Goal: Entertainment & Leisure: Consume media (video, audio)

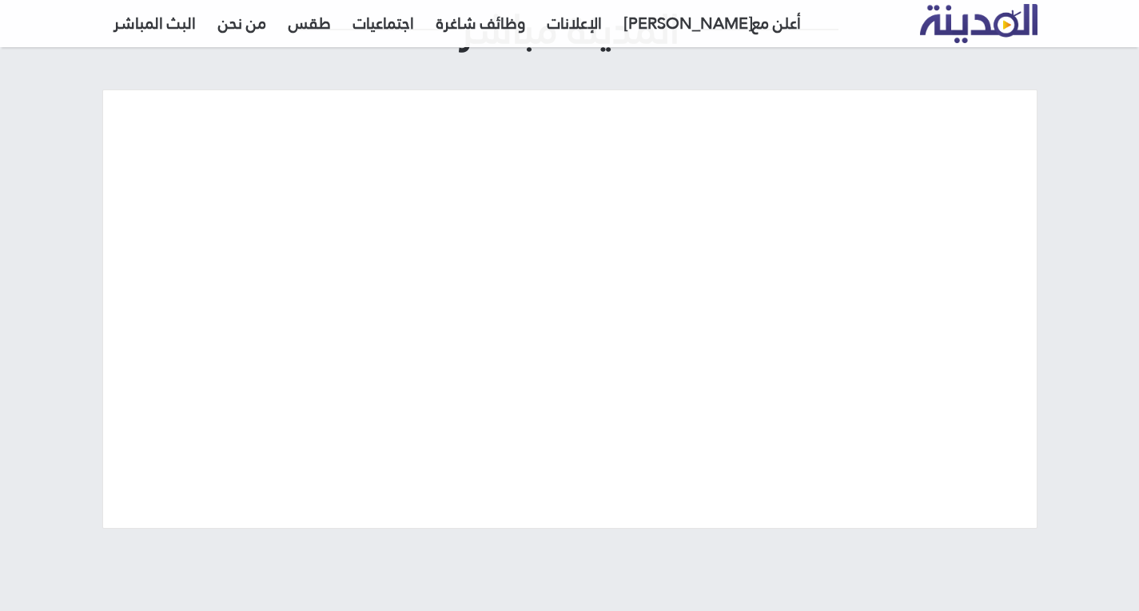
scroll to position [160, 0]
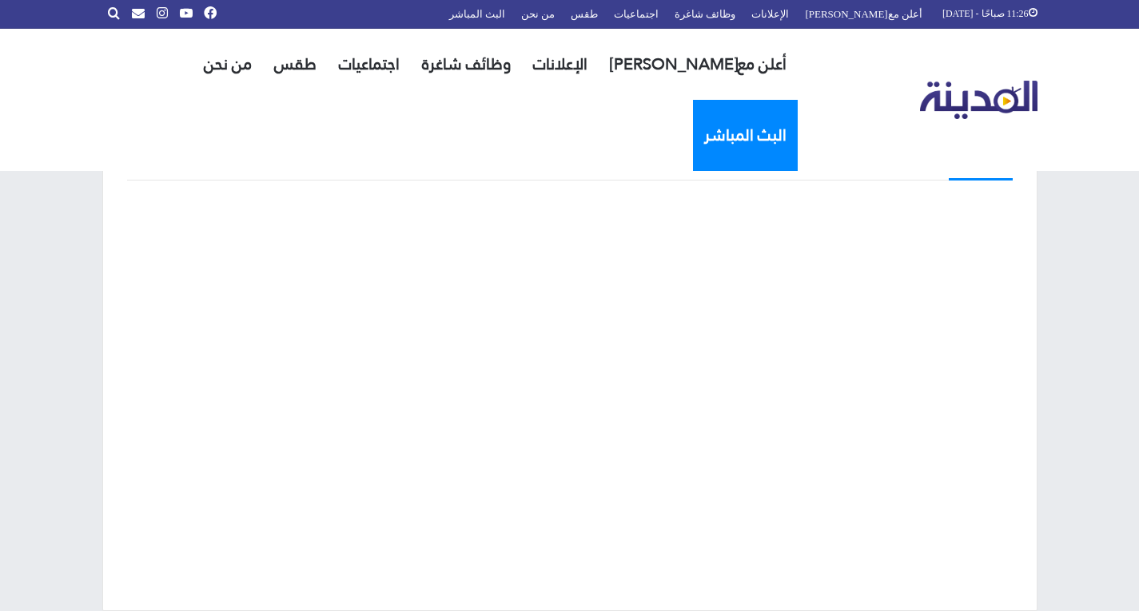
click at [693, 100] on link "البث المباشر" at bounding box center [745, 135] width 105 height 71
